Goal: Task Accomplishment & Management: Complete application form

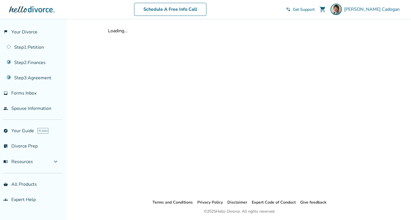
select select "***"
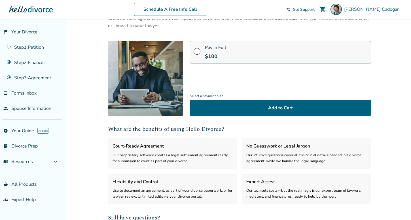
scroll to position [52, 0]
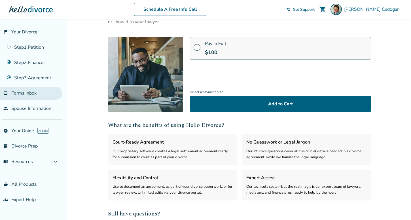
click at [33, 93] on span "Forms Inbox" at bounding box center [23, 93] width 25 height 6
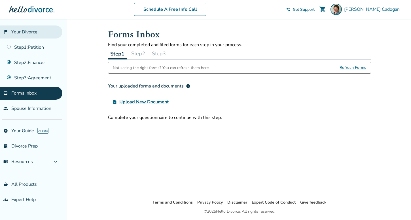
click at [37, 33] on link "flag_2 Your Divorce" at bounding box center [31, 32] width 62 height 13
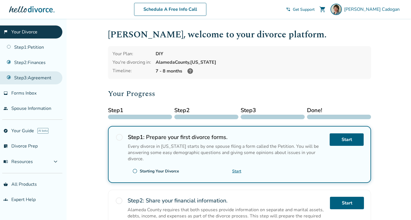
click at [36, 77] on link "Step 3 : Agreement" at bounding box center [31, 77] width 62 height 13
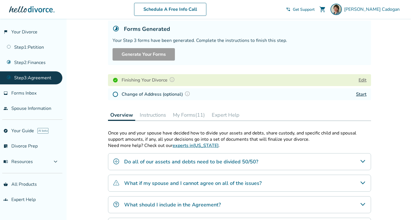
scroll to position [35, 0]
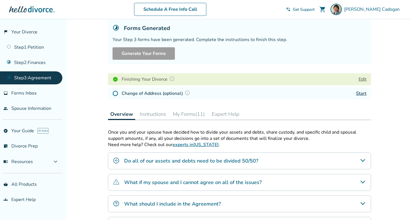
click at [190, 111] on button "My Forms (11)" at bounding box center [189, 114] width 37 height 11
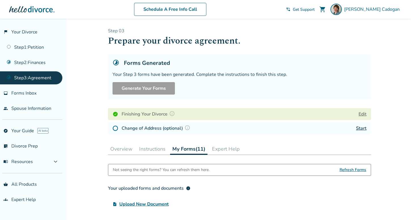
scroll to position [1, 0]
click at [364, 114] on button "Edit" at bounding box center [363, 113] width 8 height 7
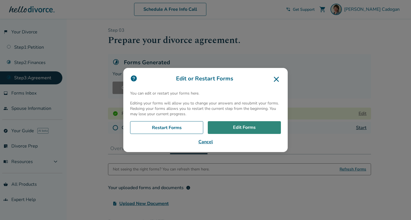
click at [236, 130] on link "Edit Forms" at bounding box center [244, 127] width 73 height 13
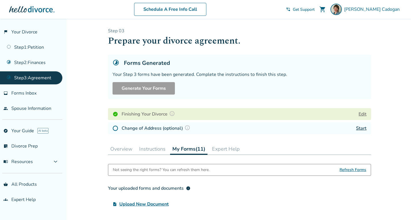
click at [362, 115] on button "Edit" at bounding box center [363, 114] width 8 height 7
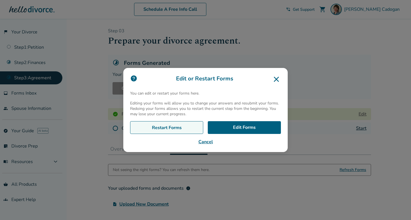
click at [191, 125] on link "Restart Forms" at bounding box center [166, 127] width 73 height 13
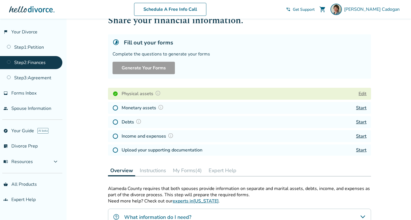
scroll to position [21, 0]
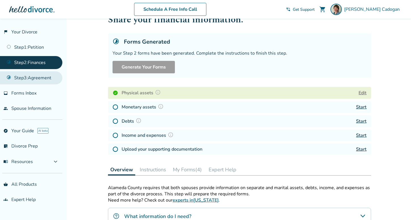
click at [36, 75] on link "Step 3 : Agreement" at bounding box center [31, 77] width 62 height 13
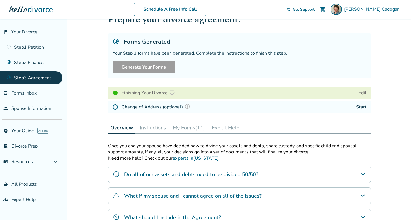
click at [197, 127] on button "My Forms (11)" at bounding box center [189, 127] width 37 height 11
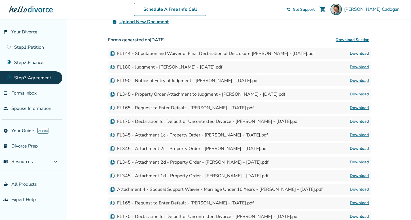
scroll to position [155, 0]
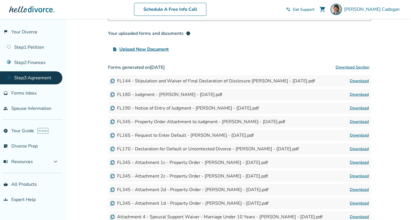
click at [349, 69] on button "Download Section" at bounding box center [352, 67] width 37 height 11
click at [342, 65] on button "Download Section" at bounding box center [352, 67] width 37 height 11
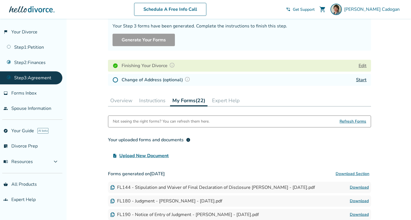
scroll to position [75, 0]
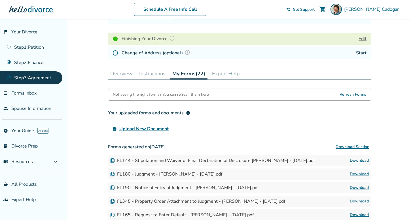
click at [353, 145] on button "Download Section" at bounding box center [352, 146] width 37 height 11
click at [261, 133] on div "upload_file Upload New Document" at bounding box center [239, 128] width 263 height 11
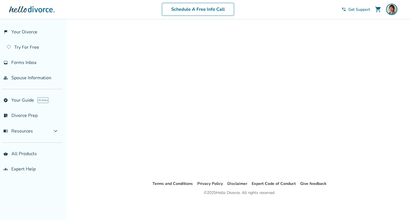
scroll to position [19, 0]
click at [31, 29] on link "flag_2 Your Divorce" at bounding box center [31, 32] width 62 height 13
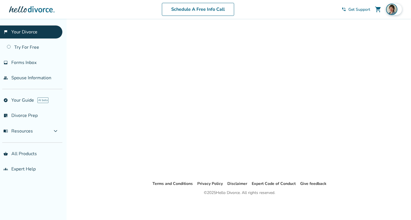
click at [392, 7] on img at bounding box center [391, 9] width 11 height 11
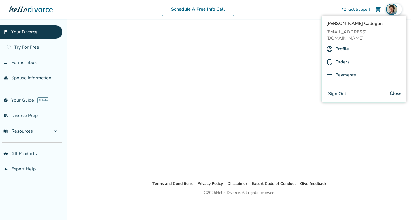
click at [340, 57] on link "Orders" at bounding box center [342, 62] width 14 height 11
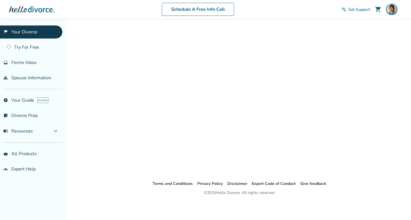
click at [21, 29] on link "flag_2 Your Divorce" at bounding box center [31, 32] width 62 height 13
click at [20, 60] on span "Forms Inbox" at bounding box center [23, 63] width 25 height 6
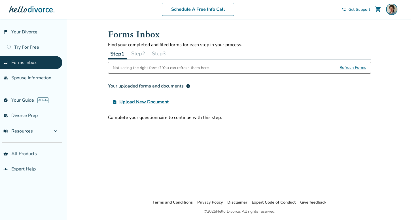
click at [142, 53] on button "Step 2" at bounding box center [138, 53] width 18 height 11
click at [162, 55] on button "Step 3" at bounding box center [159, 53] width 18 height 11
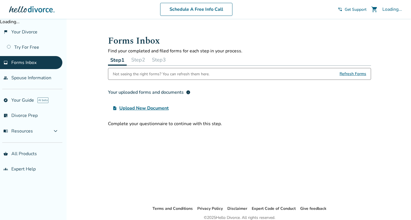
scroll to position [6, 0]
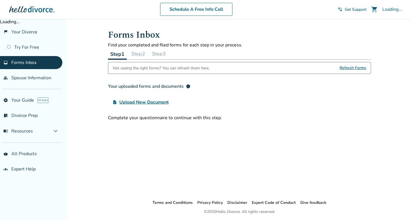
click at [159, 55] on button "Step 3" at bounding box center [159, 53] width 18 height 11
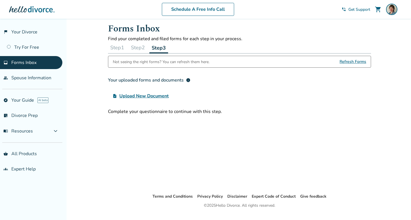
scroll to position [0, 0]
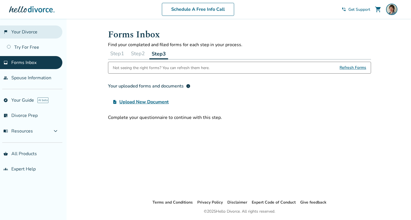
click at [21, 31] on link "flag_2 Your Divorce" at bounding box center [31, 32] width 62 height 13
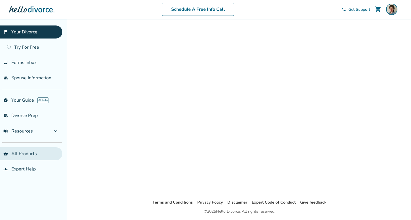
click at [19, 149] on link "shopping_basket All Products" at bounding box center [31, 153] width 62 height 13
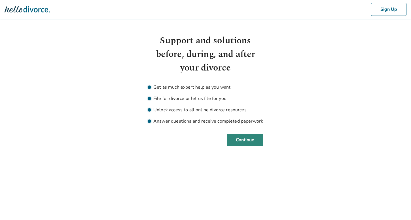
click at [239, 142] on button "Continue" at bounding box center [245, 140] width 37 height 12
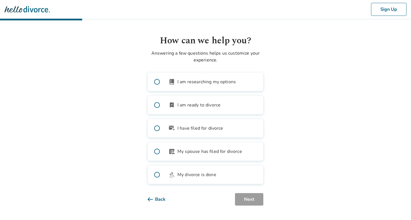
click at [157, 129] on span at bounding box center [157, 128] width 18 height 18
click at [249, 196] on button "Next" at bounding box center [249, 199] width 28 height 12
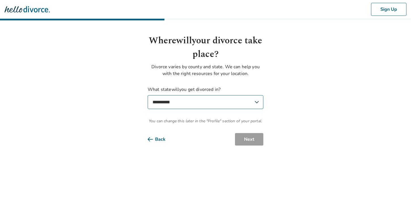
click at [222, 100] on select "**********" at bounding box center [206, 102] width 116 height 14
click at [255, 102] on select "**********" at bounding box center [206, 102] width 116 height 14
select select "**"
click at [148, 95] on select "**********" at bounding box center [206, 102] width 116 height 14
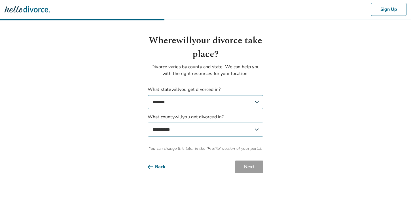
click at [229, 126] on select "**********" at bounding box center [206, 130] width 116 height 14
click at [257, 129] on select "**********" at bounding box center [206, 130] width 116 height 14
click at [237, 129] on select "**********" at bounding box center [206, 130] width 116 height 14
select select "*******"
click at [148, 123] on select "**********" at bounding box center [206, 130] width 116 height 14
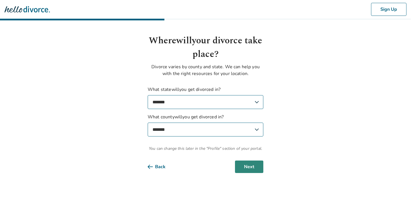
click at [254, 166] on button "Next" at bounding box center [249, 167] width 28 height 12
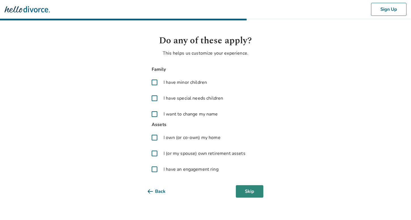
click at [247, 194] on button "Skip" at bounding box center [250, 191] width 28 height 12
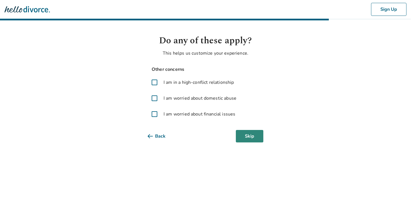
click at [256, 142] on button "Skip" at bounding box center [250, 136] width 28 height 12
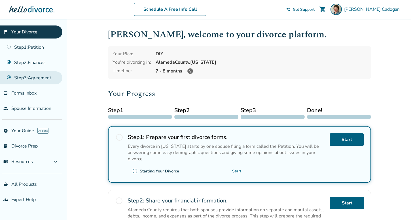
click at [36, 72] on link "Step 3 : Agreement" at bounding box center [31, 77] width 62 height 13
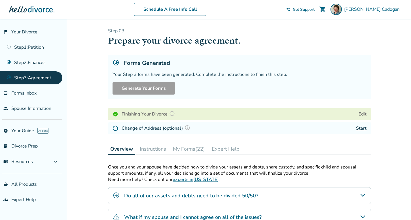
click at [198, 148] on button "My Forms (22)" at bounding box center [189, 148] width 37 height 11
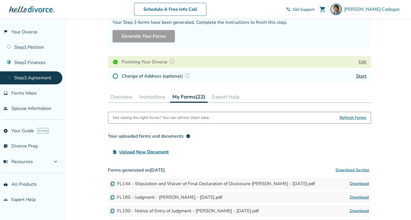
scroll to position [40, 0]
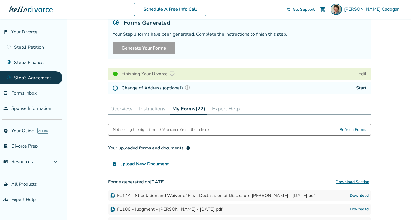
click at [340, 183] on button "Download Section" at bounding box center [352, 182] width 37 height 11
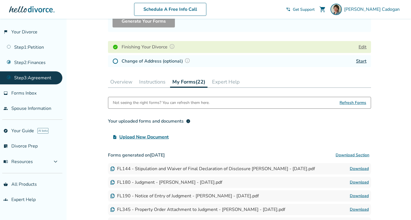
scroll to position [67, 0]
click at [356, 168] on link "Download" at bounding box center [359, 169] width 19 height 7
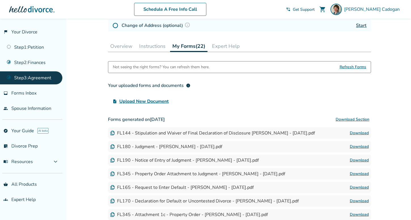
scroll to position [103, 0]
click at [351, 67] on span "Refresh Forms" at bounding box center [353, 67] width 27 height 11
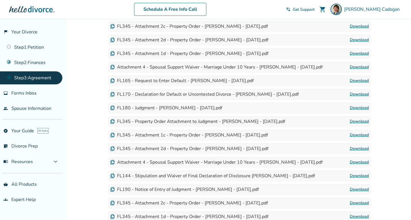
scroll to position [314, 0]
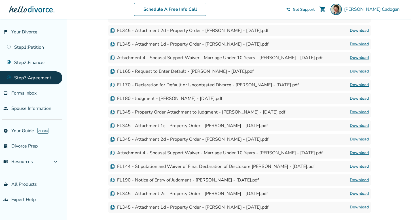
click at [354, 166] on link "Download" at bounding box center [359, 166] width 19 height 7
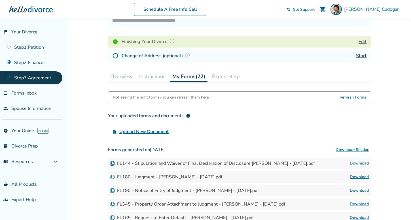
scroll to position [79, 0]
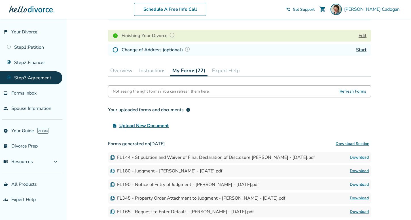
click at [351, 144] on button "Download Section" at bounding box center [352, 143] width 37 height 11
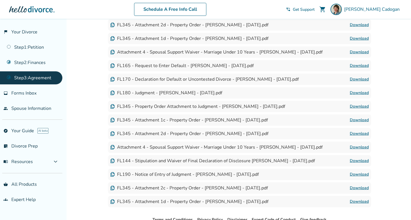
scroll to position [319, 0]
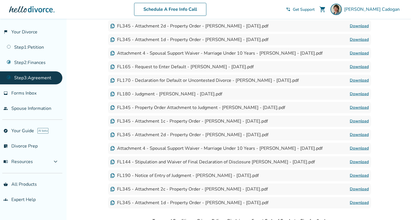
click at [361, 79] on link "Download" at bounding box center [359, 80] width 19 height 7
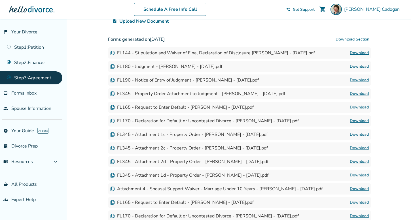
scroll to position [162, 0]
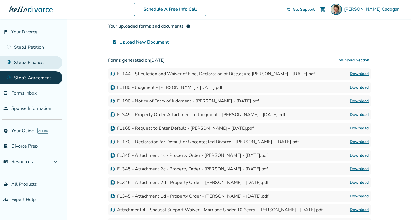
click at [29, 59] on link "Step 2 : Finances" at bounding box center [31, 62] width 62 height 13
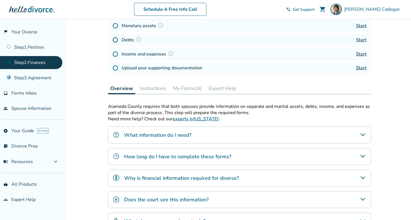
scroll to position [103, 0]
click at [189, 86] on button "My Forms (4)" at bounding box center [187, 88] width 33 height 11
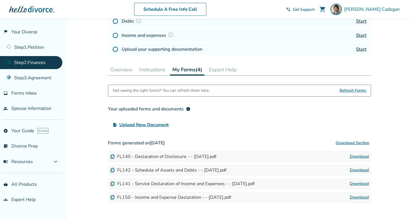
scroll to position [134, 0]
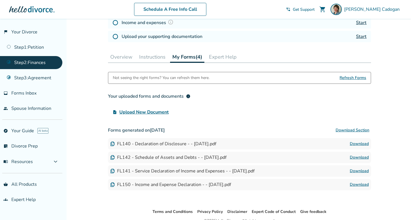
click at [358, 185] on link "Download" at bounding box center [359, 184] width 19 height 7
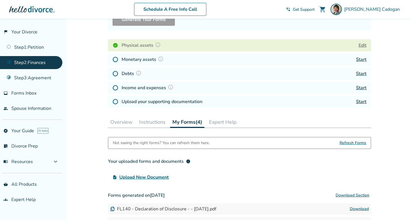
scroll to position [0, 0]
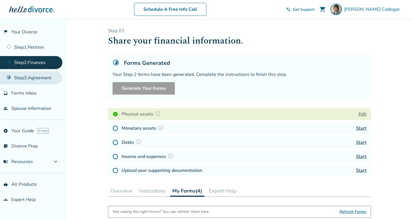
click at [31, 75] on link "Step 3 : Agreement" at bounding box center [31, 77] width 62 height 13
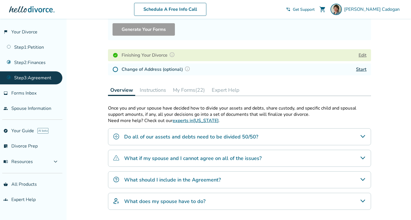
scroll to position [66, 0]
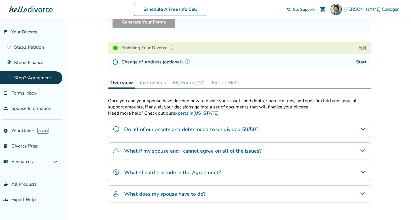
click at [191, 83] on button "My Forms (22)" at bounding box center [189, 82] width 37 height 11
